Goal: Browse casually

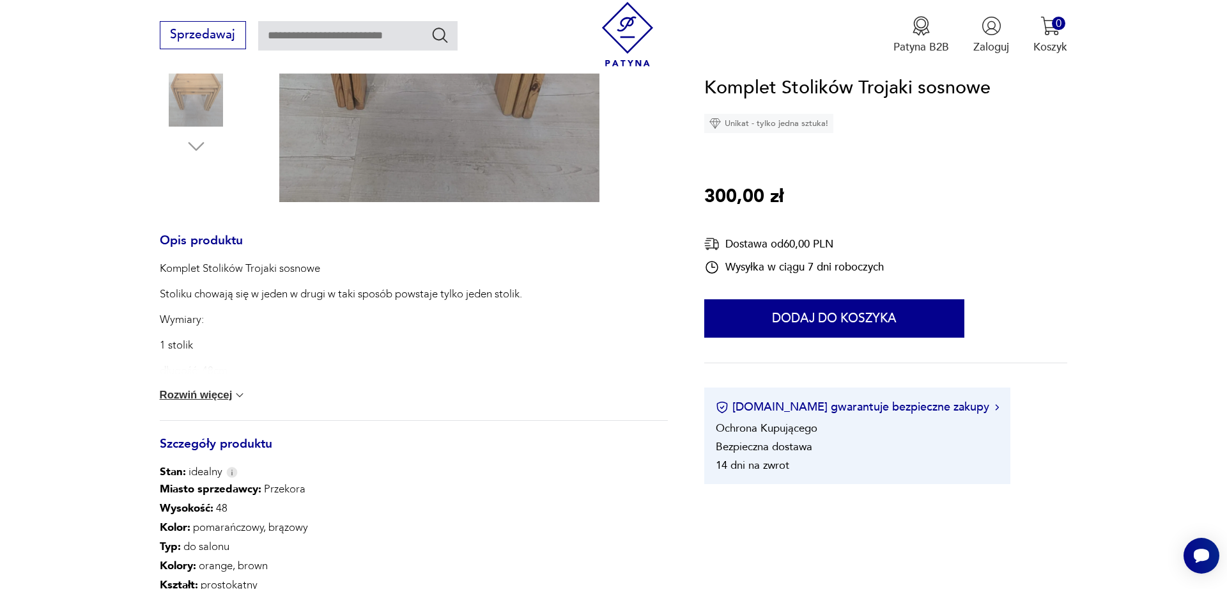
scroll to position [196, 0]
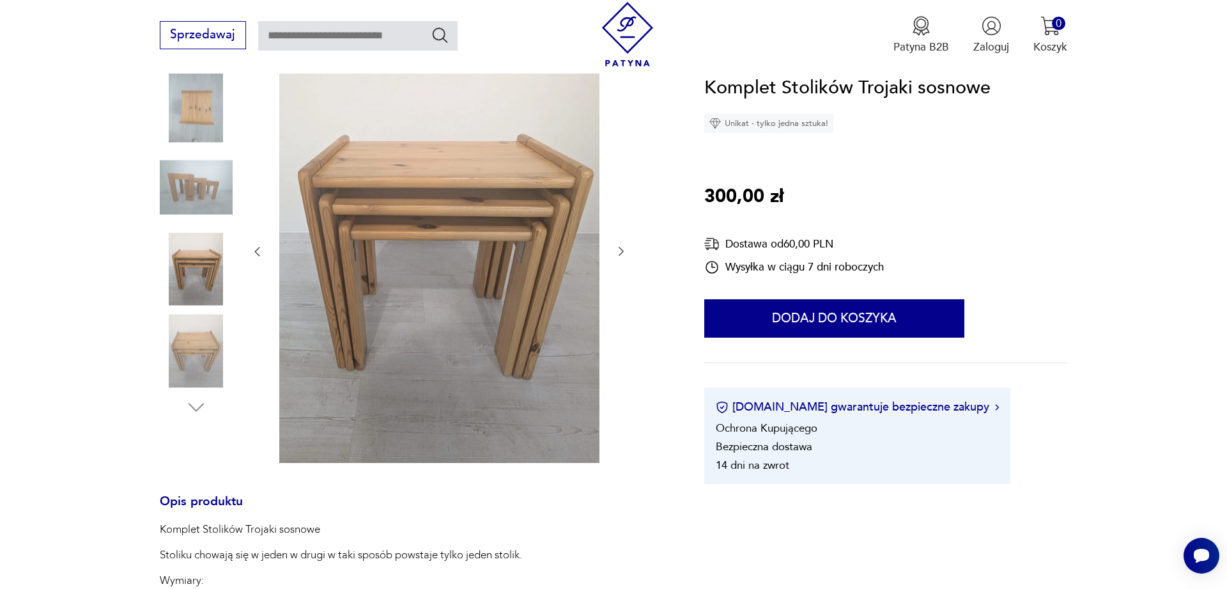
click at [190, 117] on img at bounding box center [196, 106] width 73 height 73
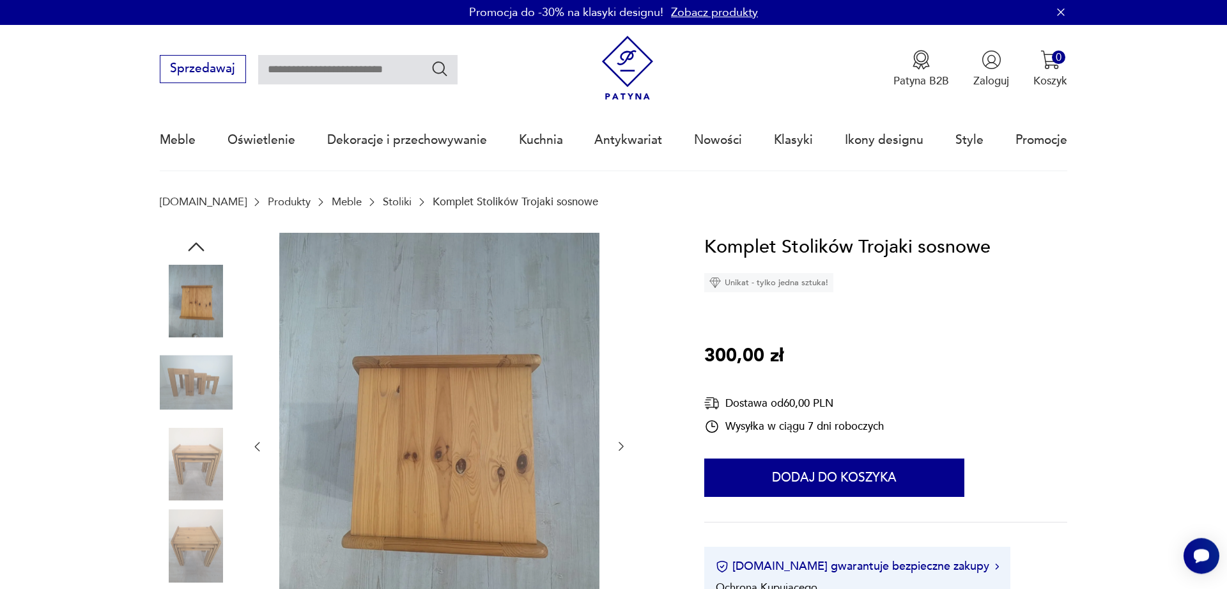
scroll to position [0, 0]
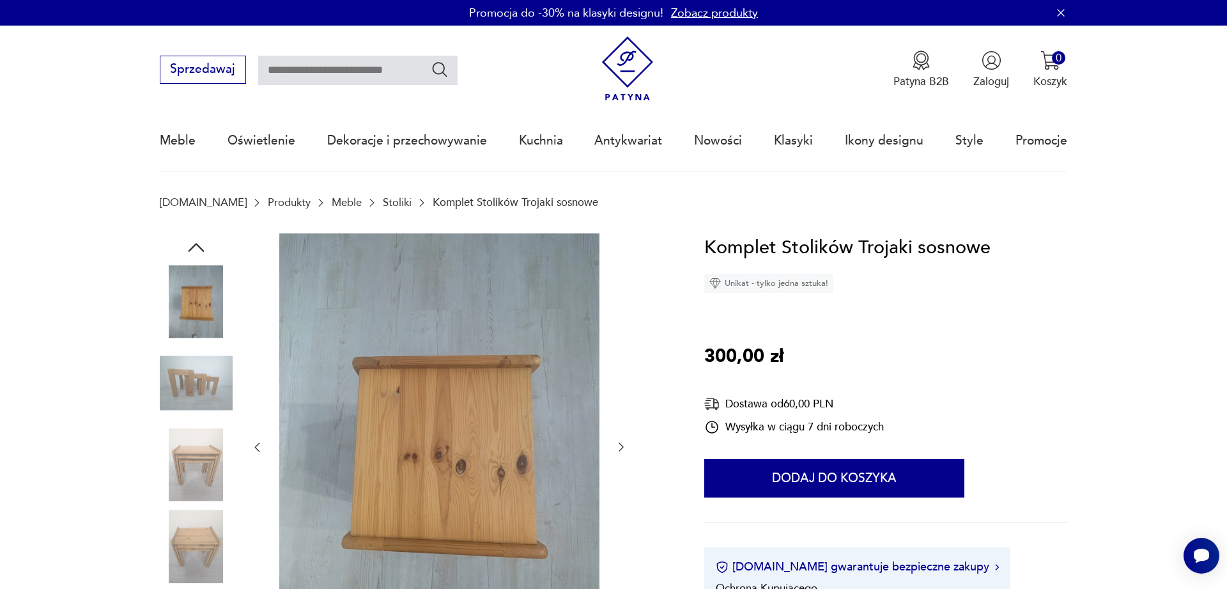
click at [228, 372] on img at bounding box center [196, 382] width 73 height 73
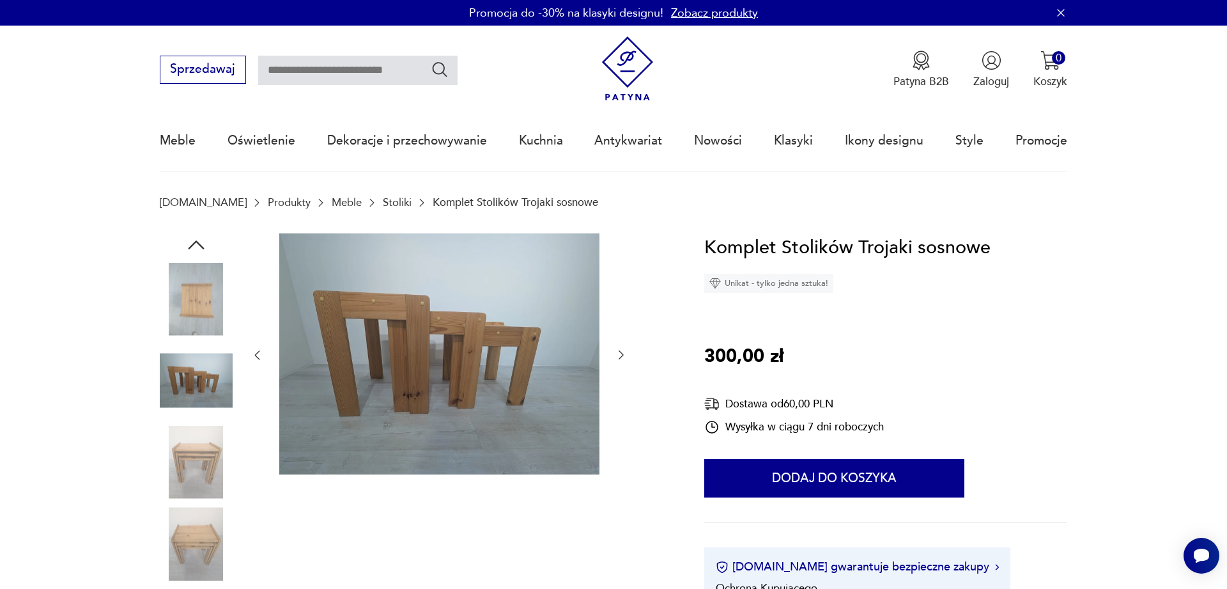
click at [192, 446] on img at bounding box center [196, 462] width 73 height 73
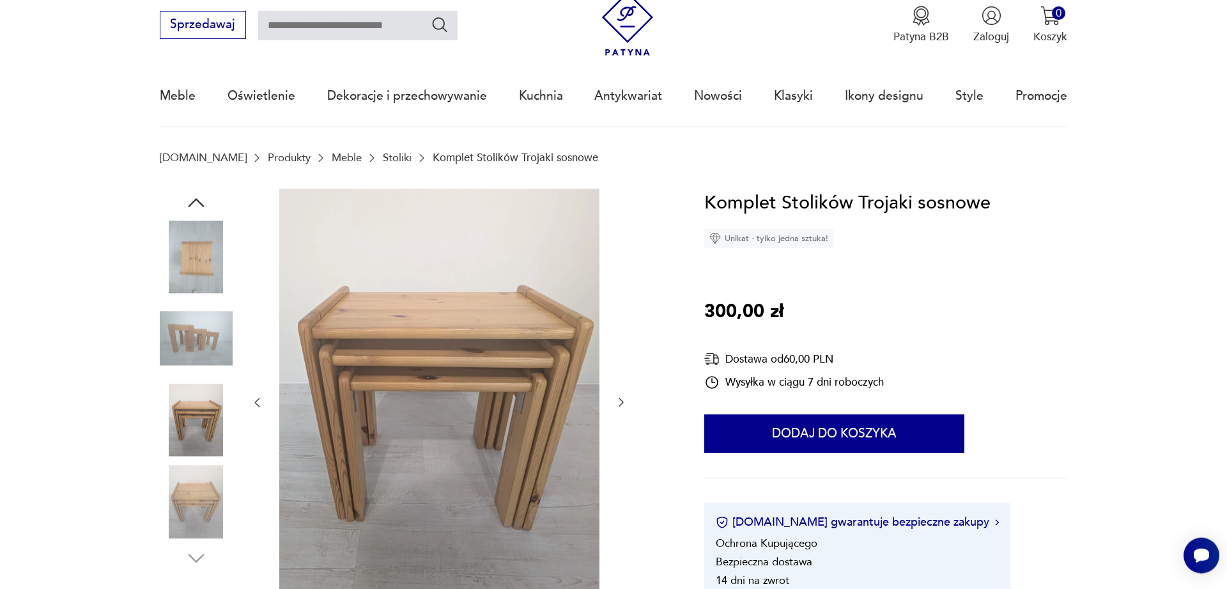
scroll to position [65, 0]
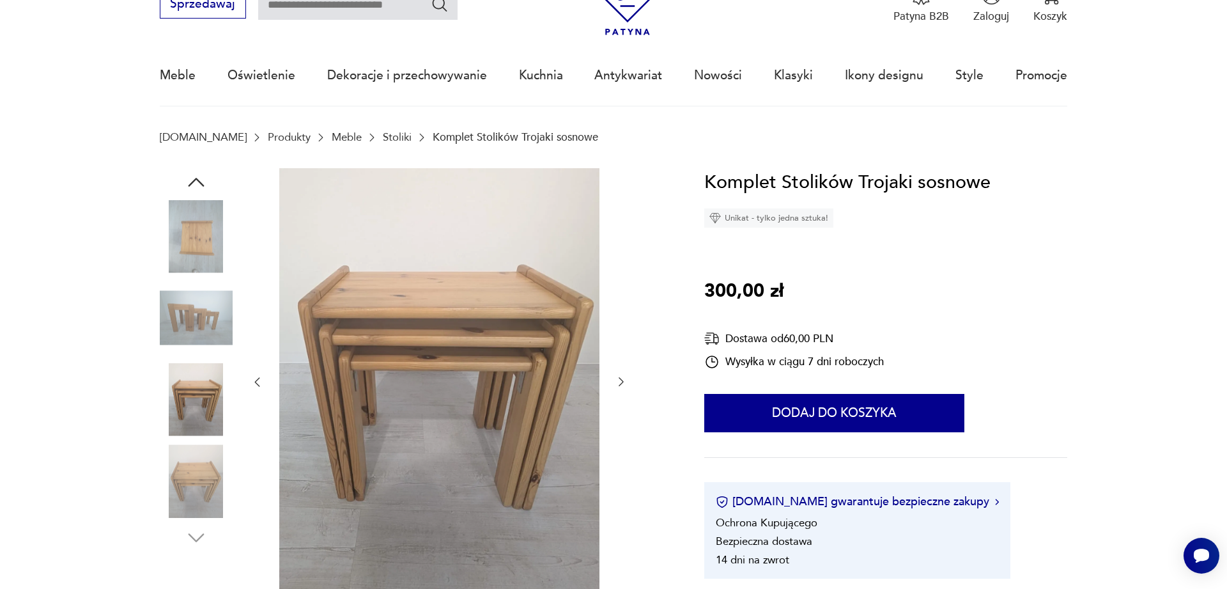
click at [192, 183] on icon "button" at bounding box center [196, 182] width 16 height 9
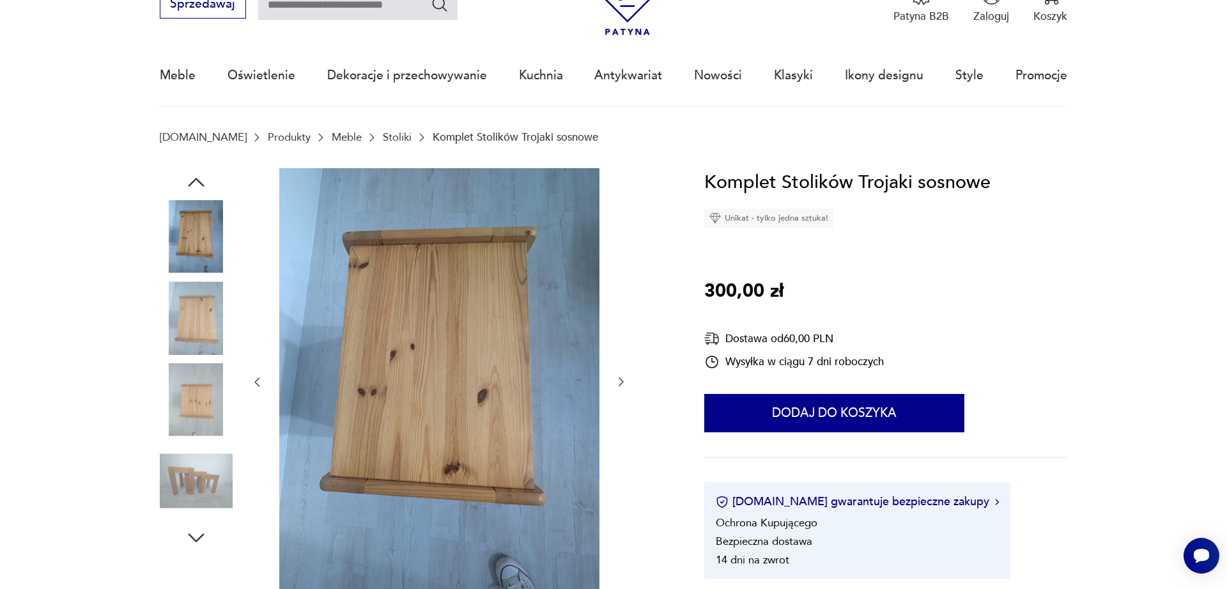
click at [192, 183] on icon "button" at bounding box center [196, 182] width 16 height 9
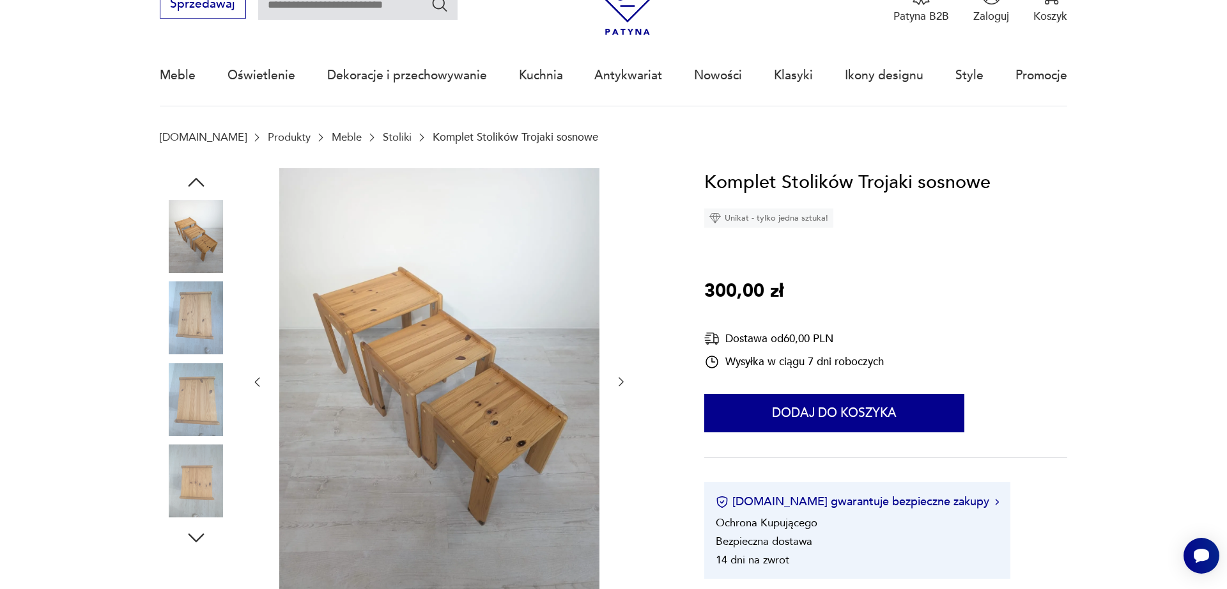
click at [190, 207] on img at bounding box center [196, 236] width 73 height 73
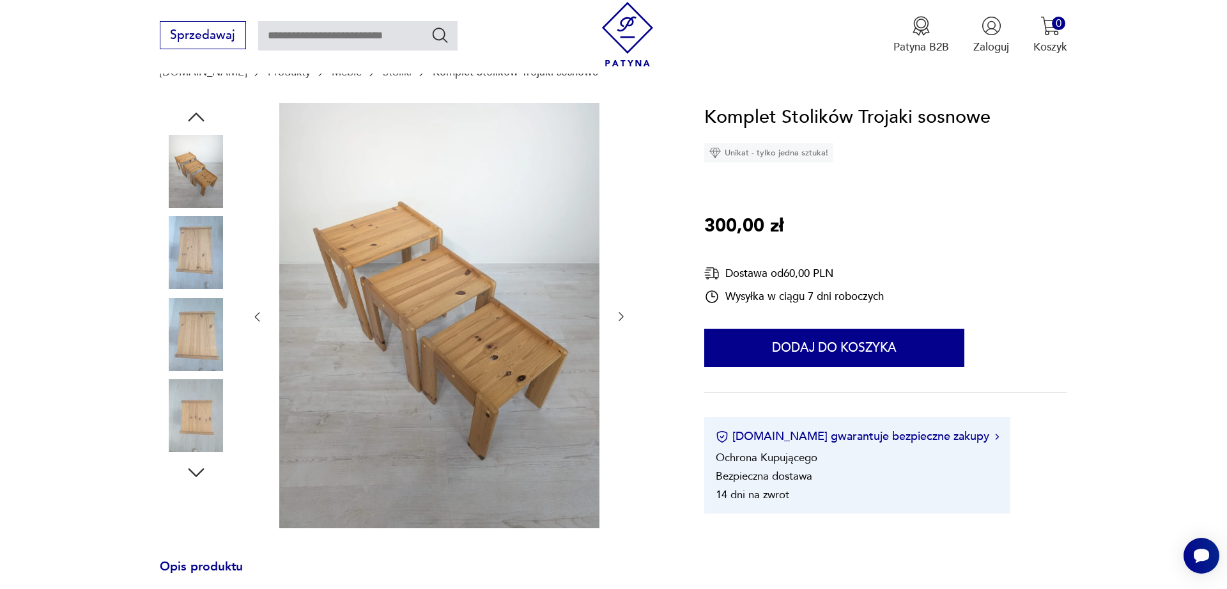
click at [206, 116] on icon "button" at bounding box center [196, 116] width 23 height 23
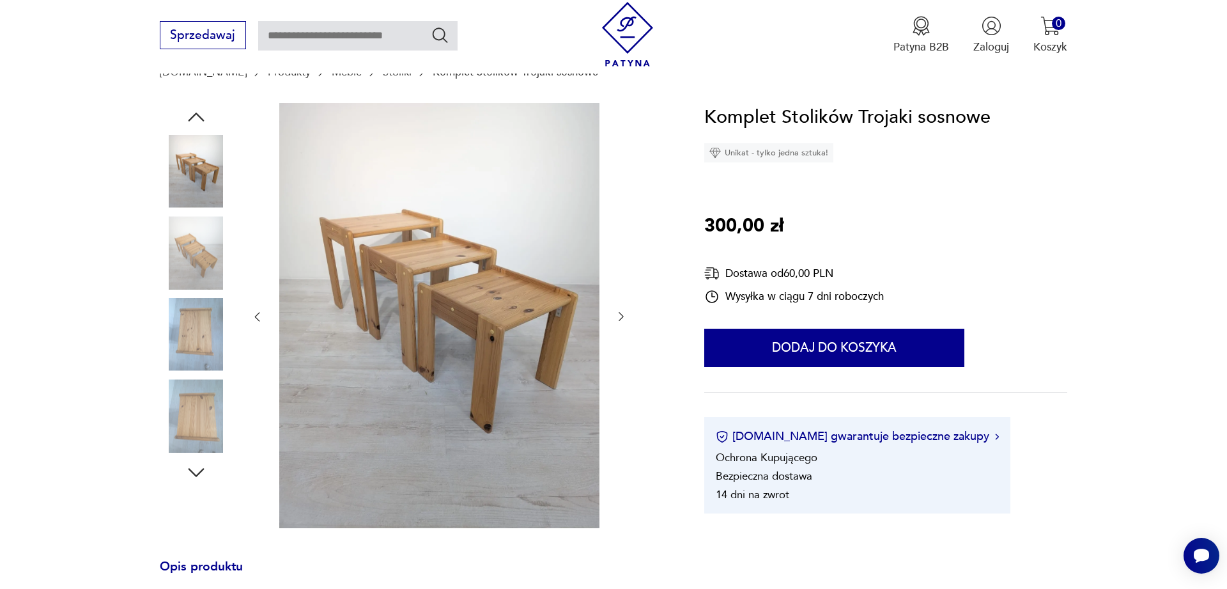
click at [204, 118] on icon "button" at bounding box center [196, 116] width 23 height 23
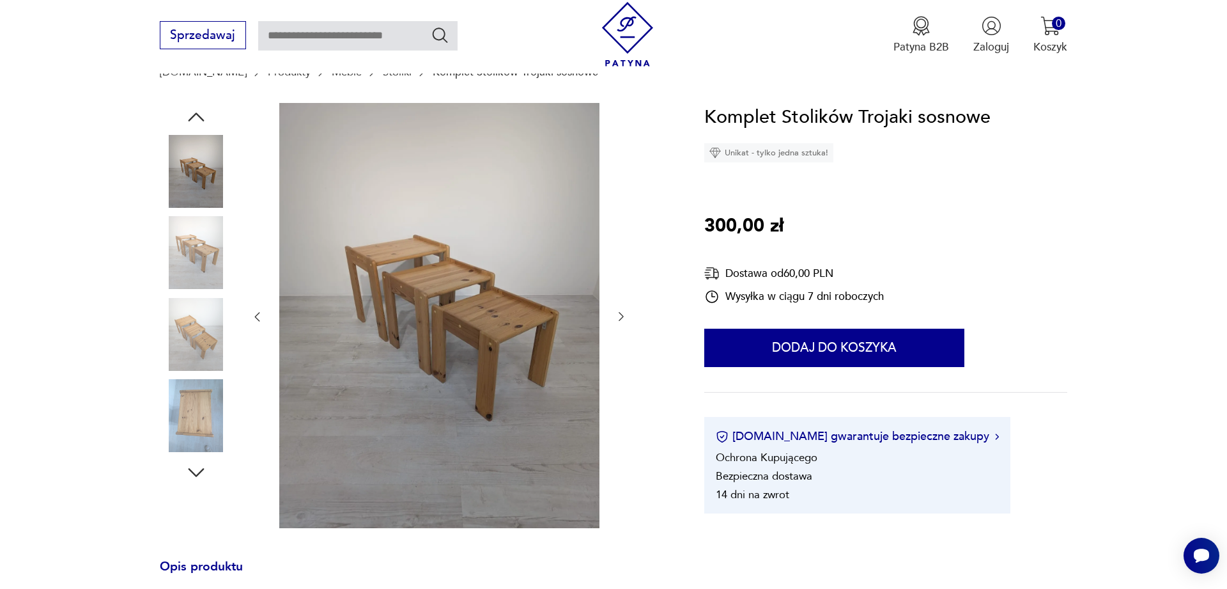
click at [203, 264] on img at bounding box center [196, 252] width 73 height 73
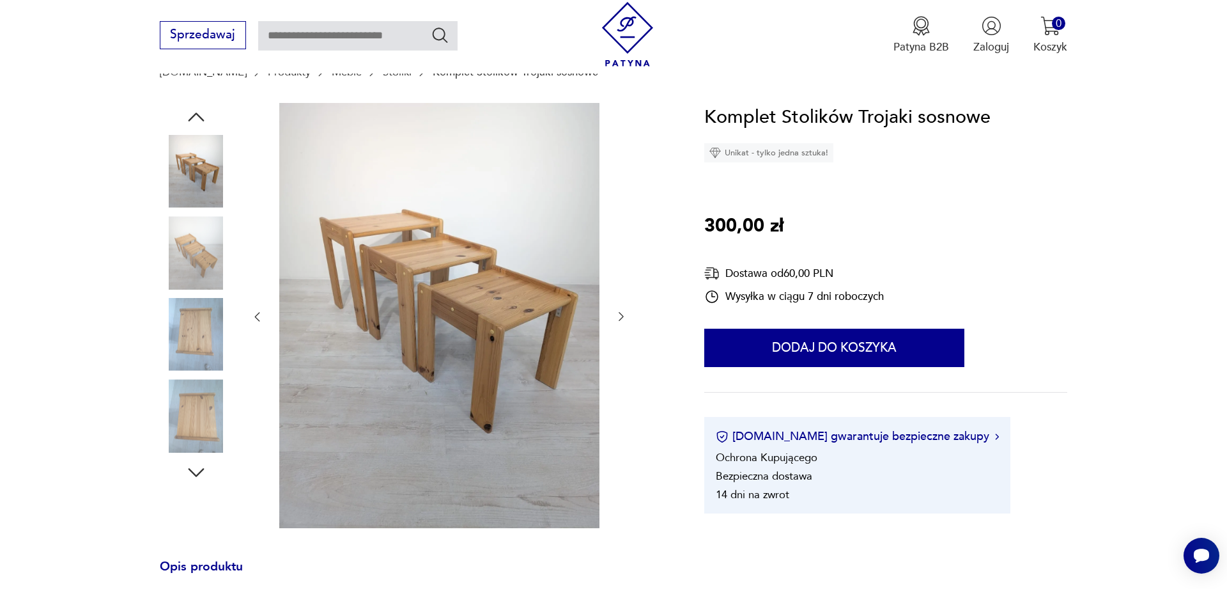
click at [187, 256] on img at bounding box center [196, 252] width 73 height 73
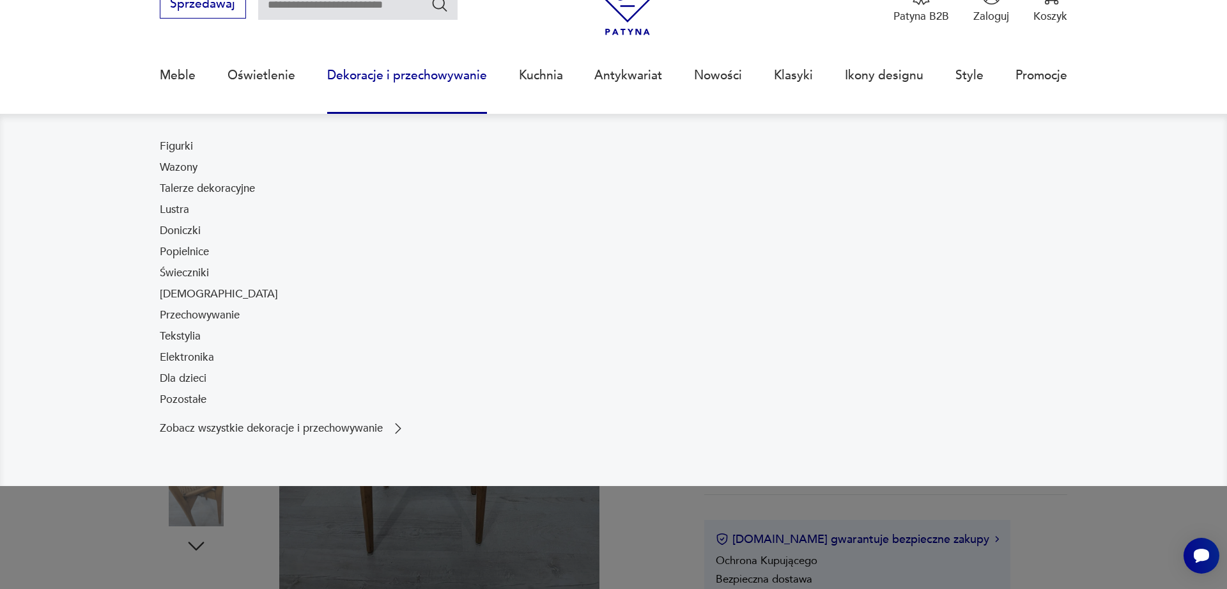
scroll to position [196, 0]
